Goal: Information Seeking & Learning: Learn about a topic

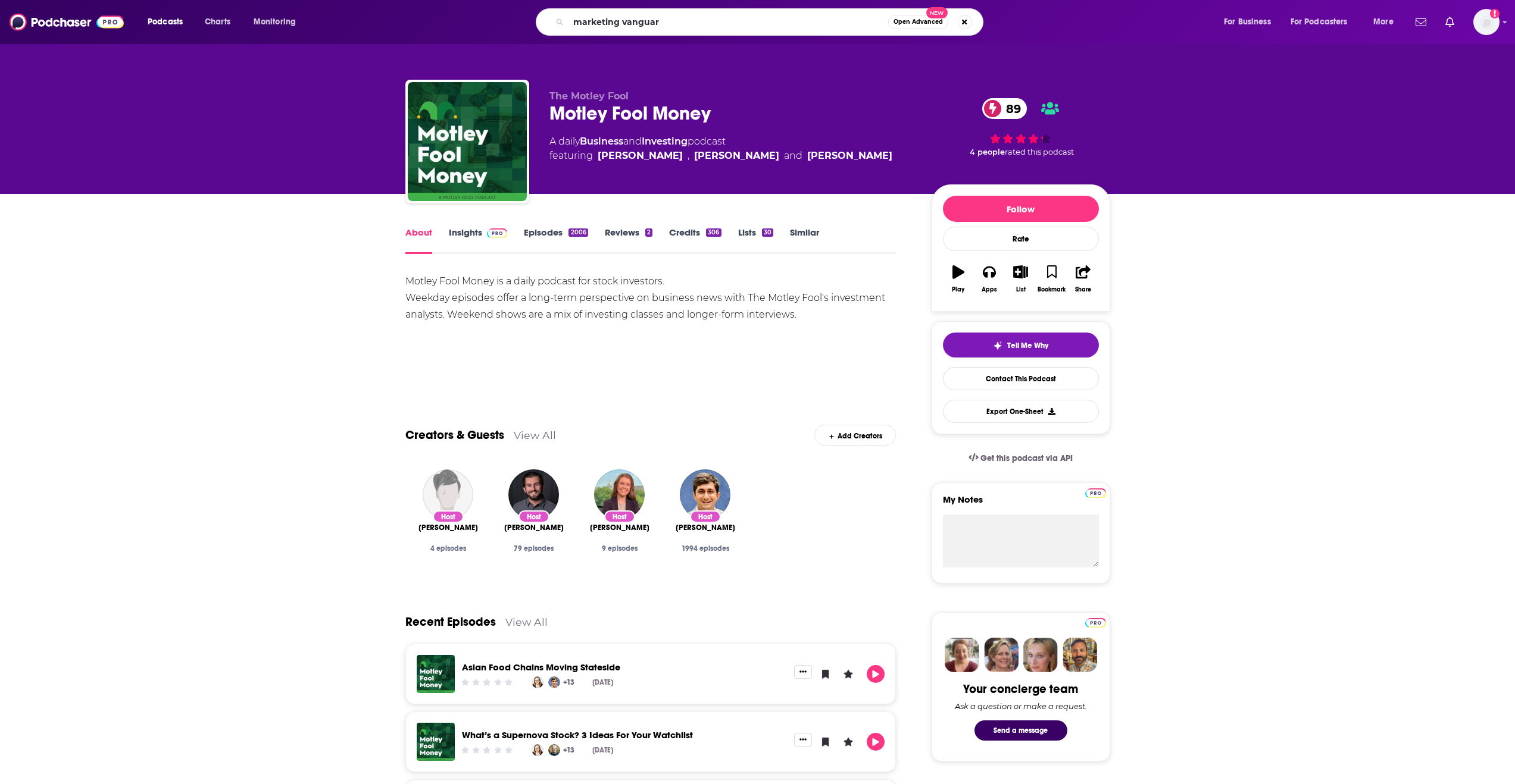
type input "marketing vanguard"
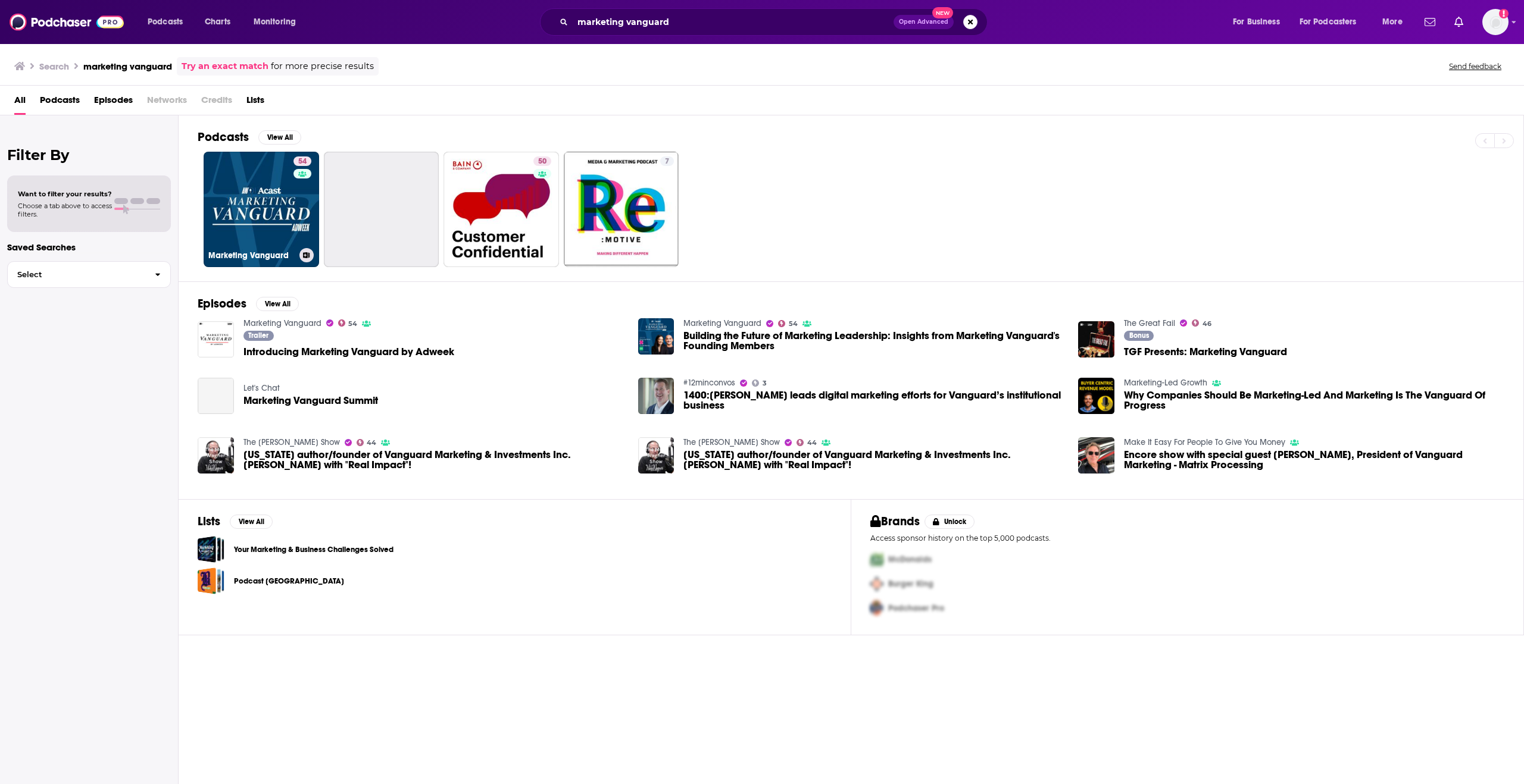
click at [270, 184] on link "54 Marketing Vanguard" at bounding box center [261, 209] width 115 height 115
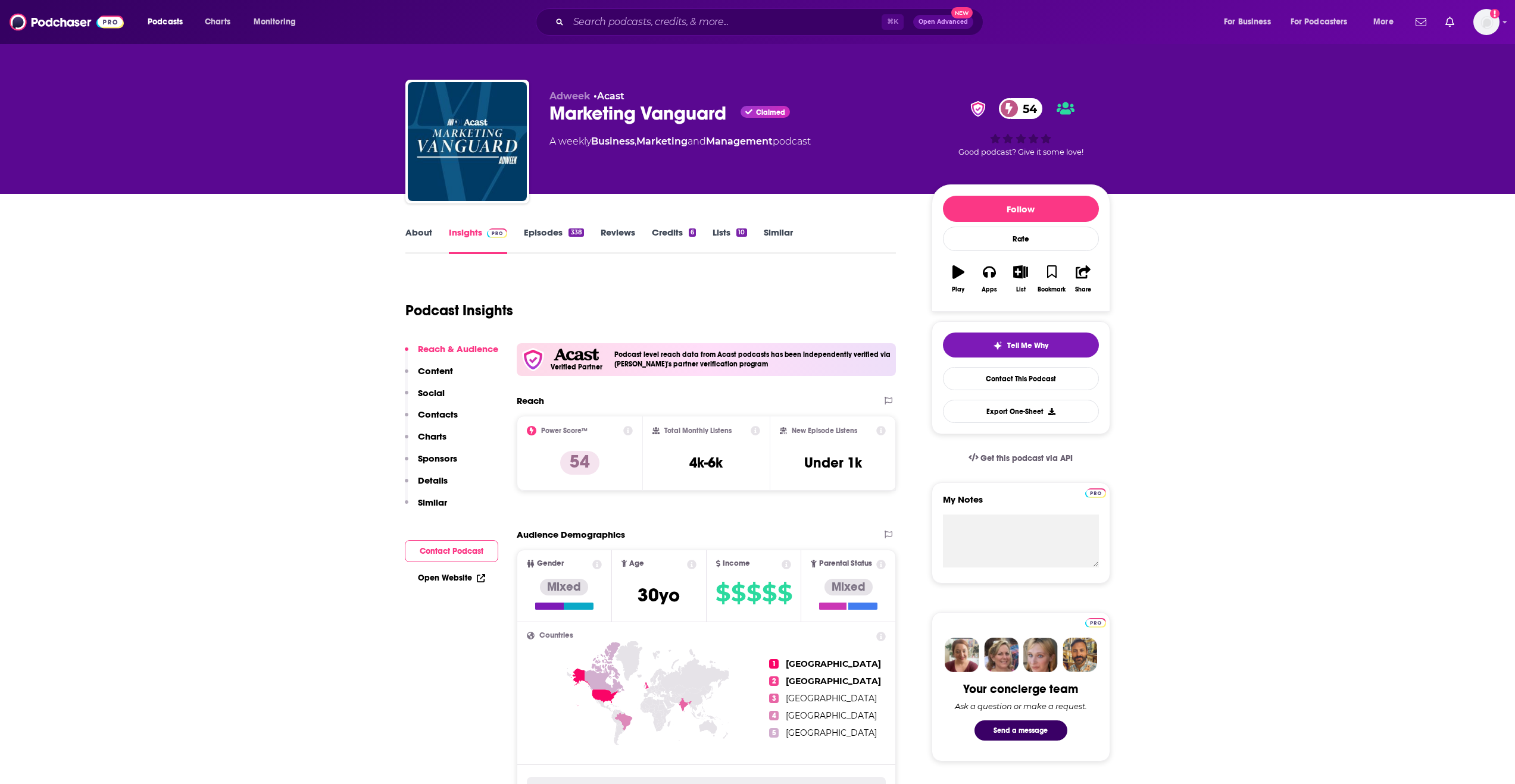
click at [425, 230] on link "About" at bounding box center [418, 240] width 27 height 27
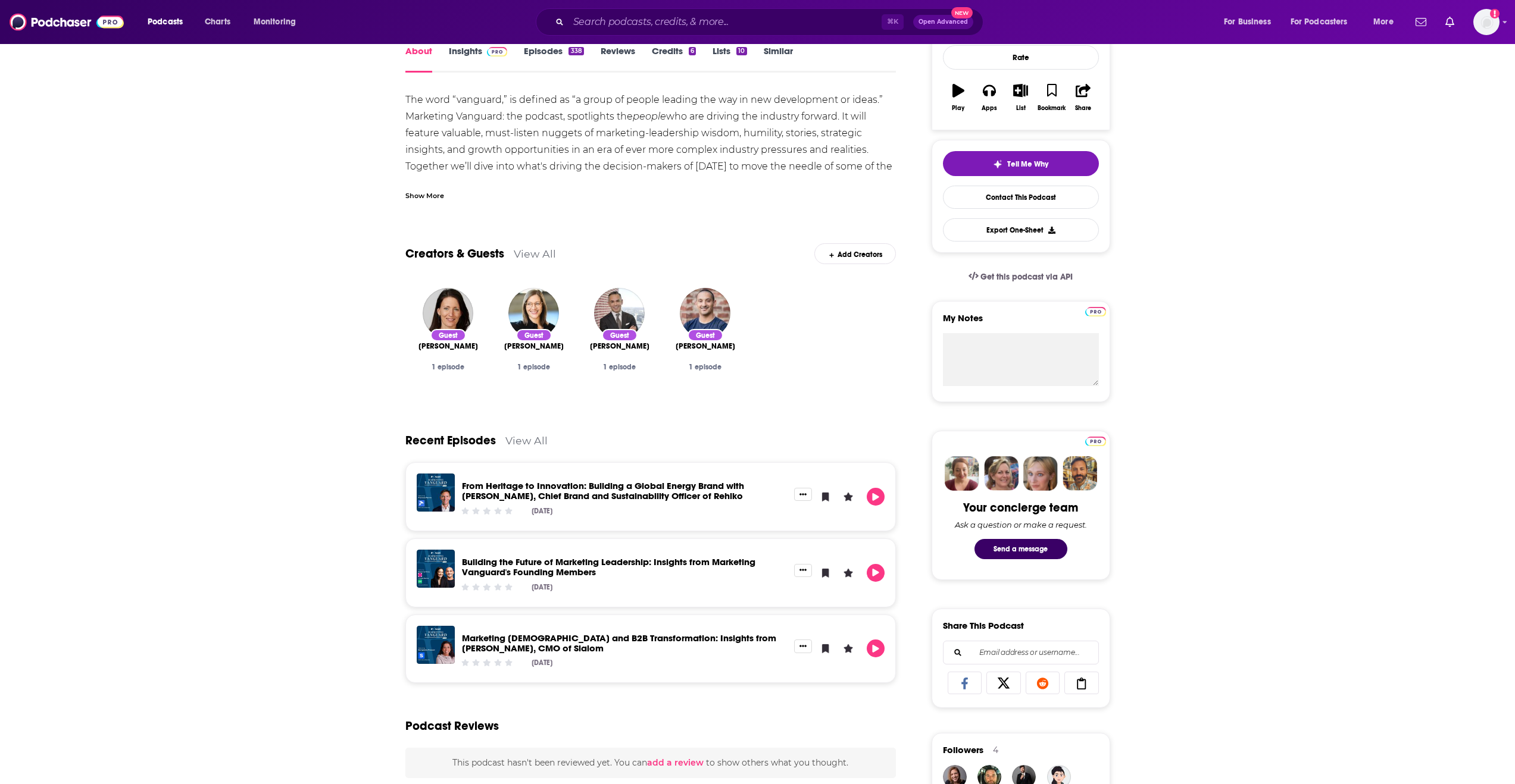
scroll to position [115, 0]
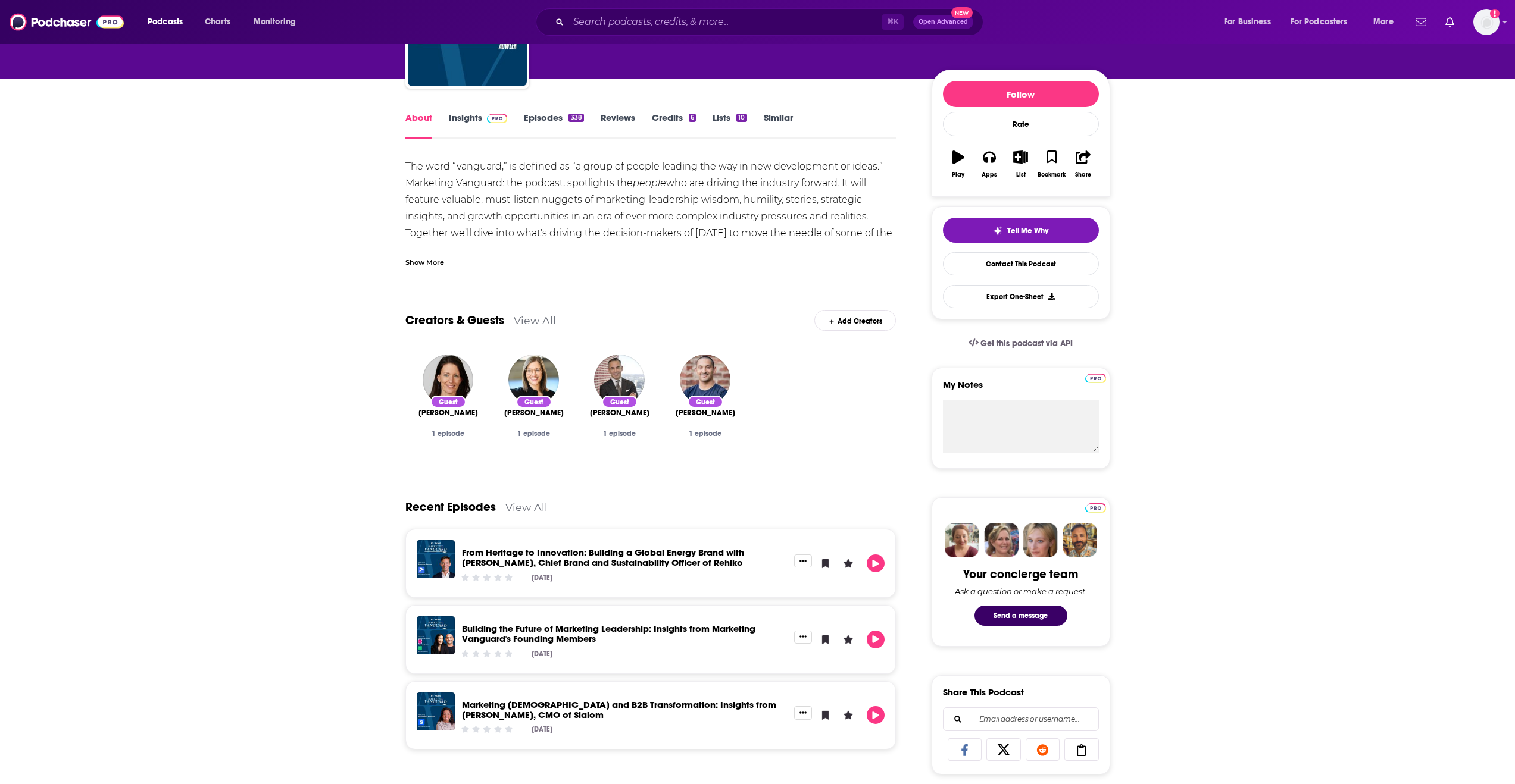
click at [472, 125] on link "Insights" at bounding box center [478, 125] width 59 height 27
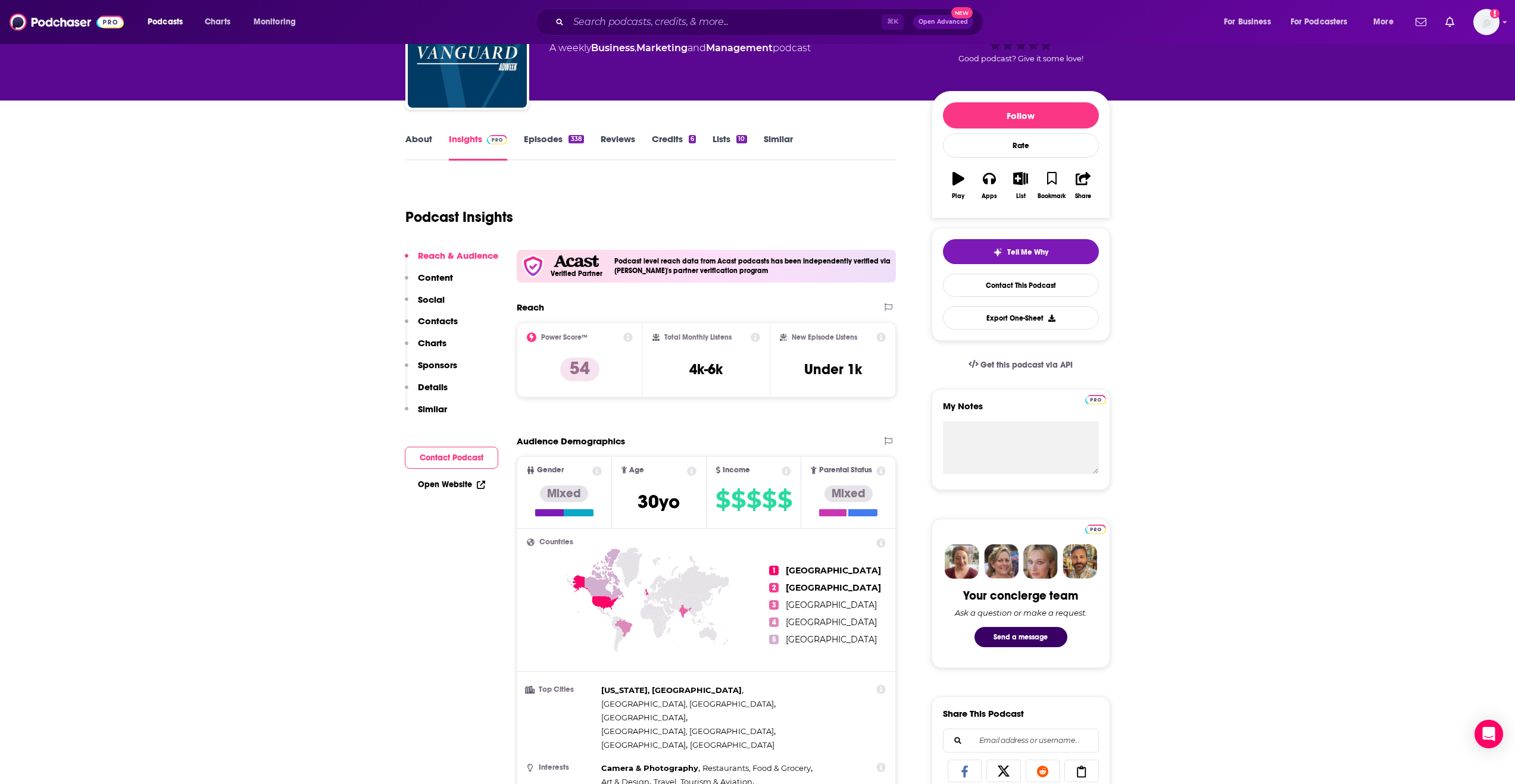
scroll to position [84, 0]
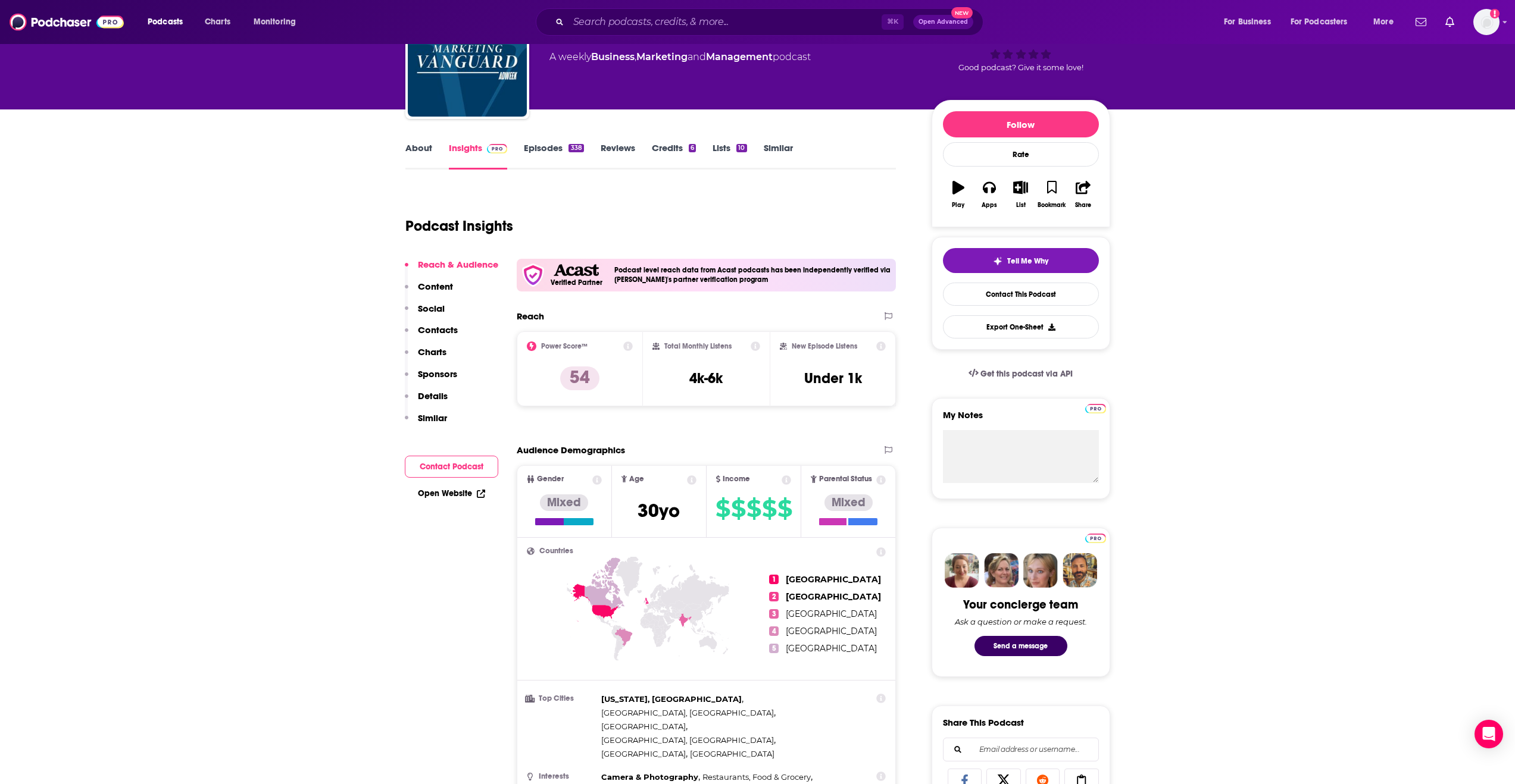
click at [425, 145] on link "About" at bounding box center [418, 155] width 27 height 27
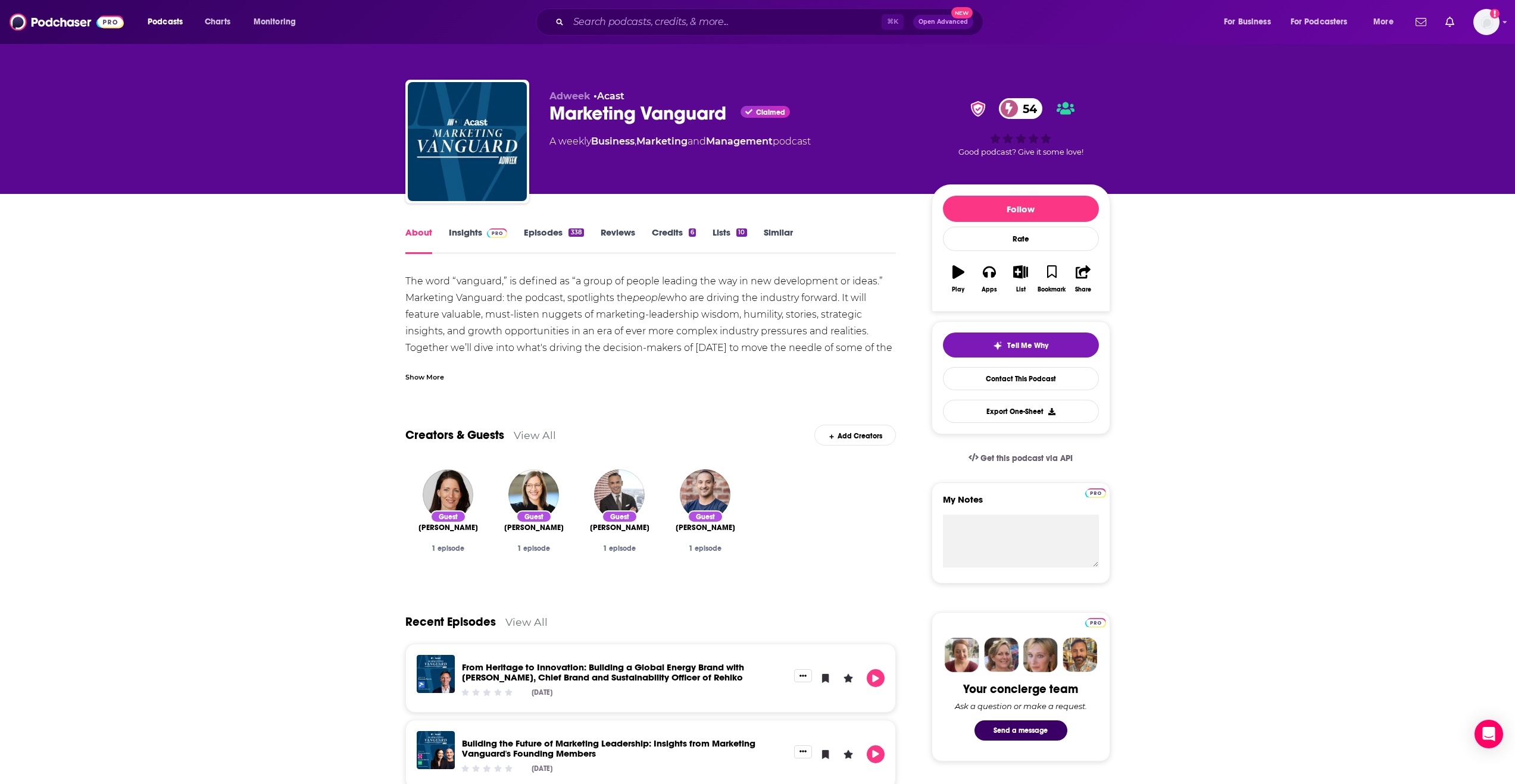
click at [471, 241] on link "Insights" at bounding box center [478, 240] width 59 height 27
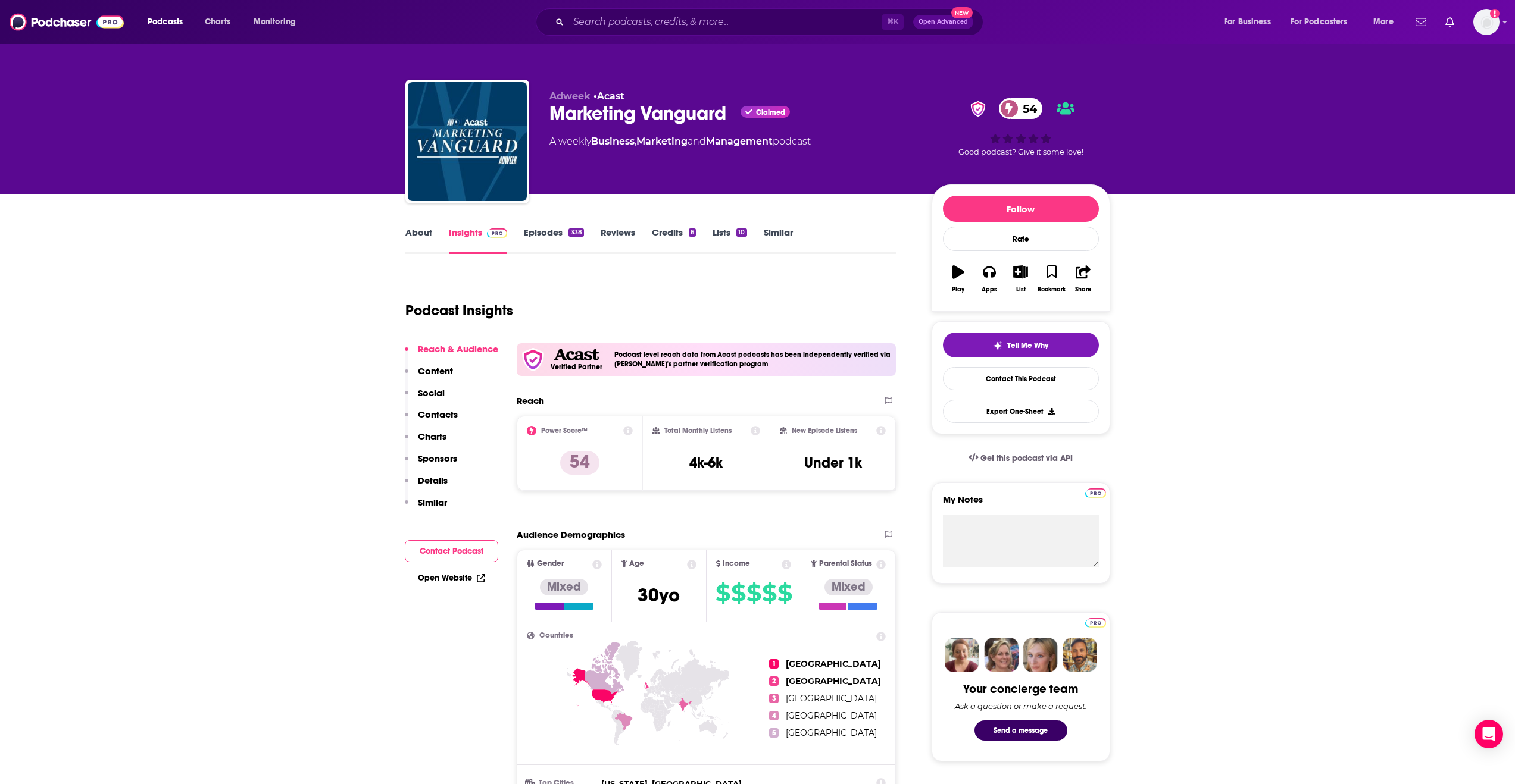
click at [627, 430] on icon at bounding box center [628, 431] width 10 height 10
drag, startPoint x: 547, startPoint y: 315, endPoint x: 610, endPoint y: 329, distance: 64.5
click at [628, 429] on icon at bounding box center [628, 431] width 10 height 10
